Goal: Task Accomplishment & Management: Manage account settings

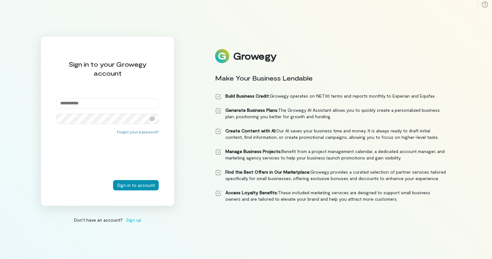
type input "**********"
click at [139, 184] on button "Sign in to account" at bounding box center [136, 185] width 46 height 10
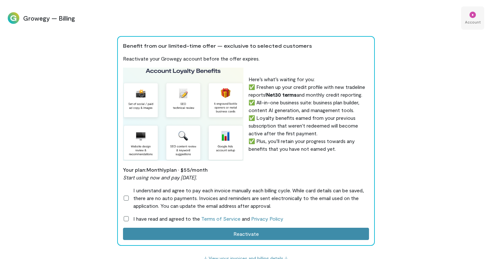
click at [471, 16] on div "*" at bounding box center [473, 15] width 6 height 6
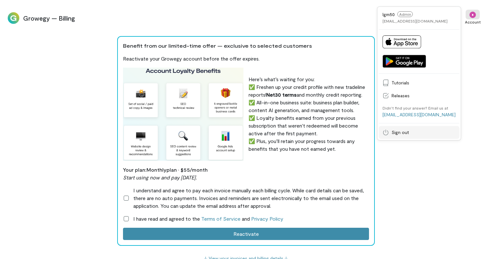
click at [412, 131] on span "Sign out" at bounding box center [424, 132] width 64 height 6
